Goal: Find specific page/section: Find specific page/section

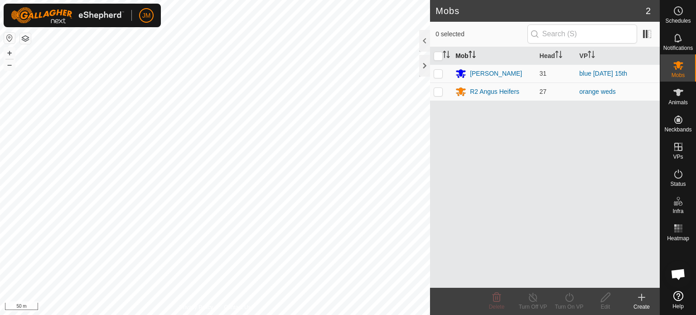
click at [445, 77] on div "Mobs 2 0 selected Mob Head [PERSON_NAME] 31 blue [DATE] 15th R2 Angus Heifers 2…" at bounding box center [330, 157] width 660 height 315
click at [456, 36] on div "Mobs 2 0 selected Mob Head [PERSON_NAME] 31 blue [DATE] 15th R2 Angus Heifers 2…" at bounding box center [330, 157] width 660 height 315
click at [676, 227] on rect at bounding box center [676, 228] width 2 height 2
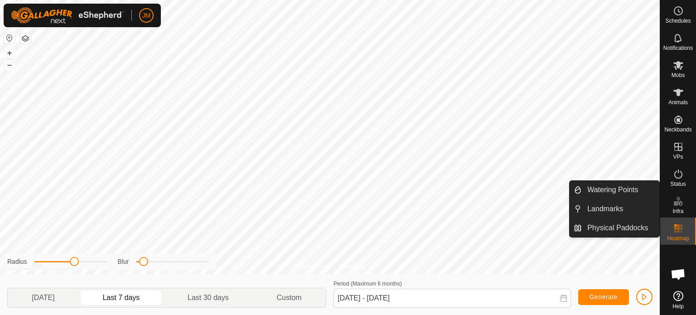
click at [680, 202] on icon at bounding box center [678, 201] width 11 height 11
